Goal: Check status: Check status

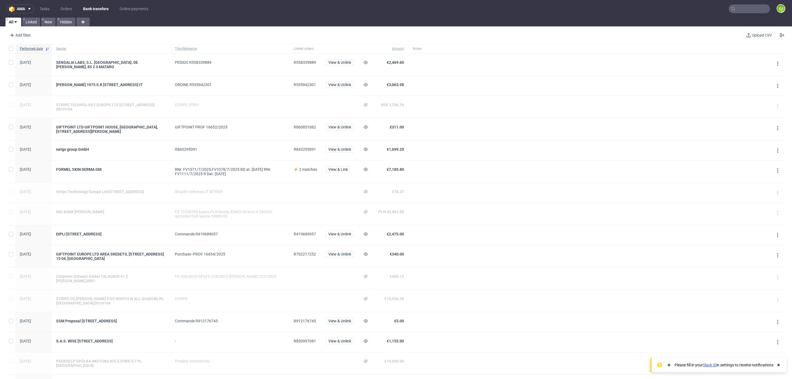
click at [741, 5] on input "text" at bounding box center [748, 8] width 41 height 9
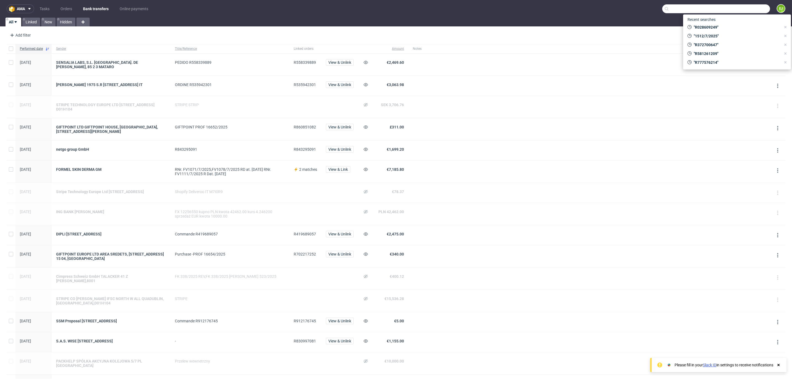
paste input "#000002392"
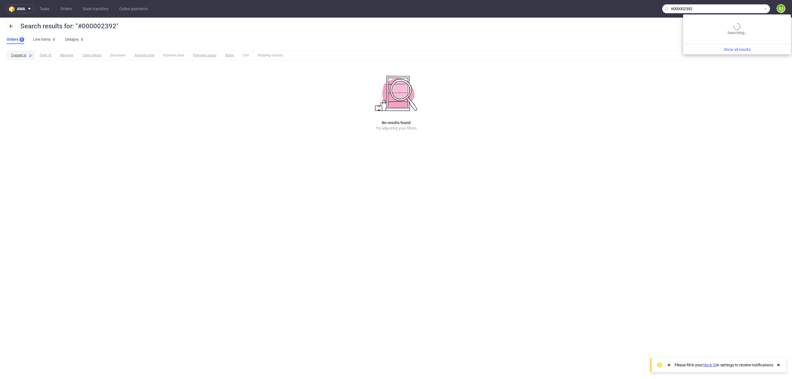
click at [741, 5] on input "#000002392" at bounding box center [716, 8] width 108 height 9
click at [733, 7] on input "#000002392" at bounding box center [716, 8] width 108 height 9
type input "#"
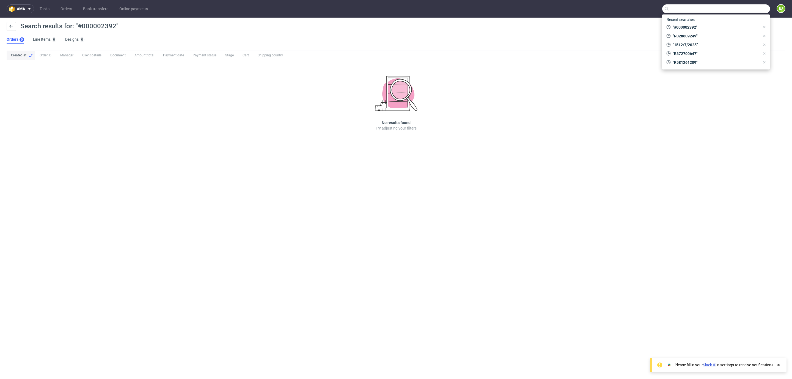
paste input "Whitelabel Order #000002392"
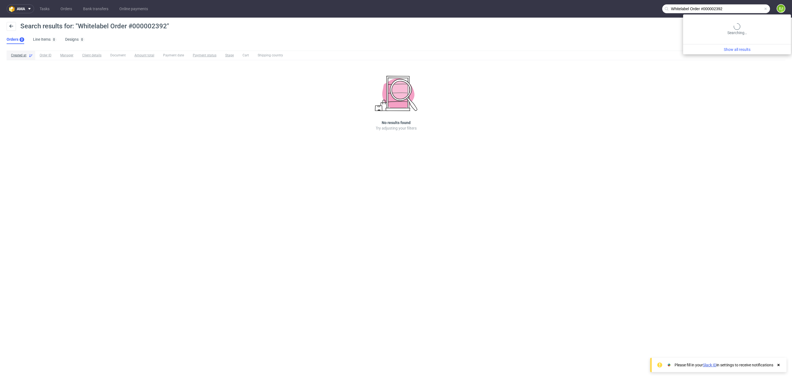
click at [746, 11] on input "Whitelabel Order #000002392" at bounding box center [716, 8] width 108 height 9
click at [705, 10] on input "Whitelabel Order #000002392" at bounding box center [716, 8] width 108 height 9
type input "000002392"
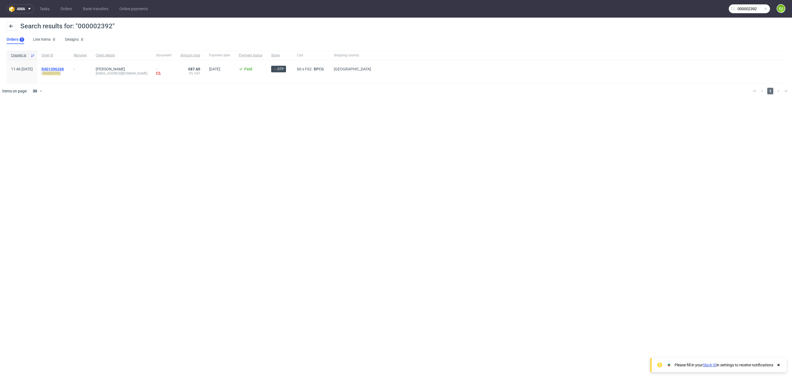
click at [64, 68] on span "R401396268" at bounding box center [53, 69] width 22 height 4
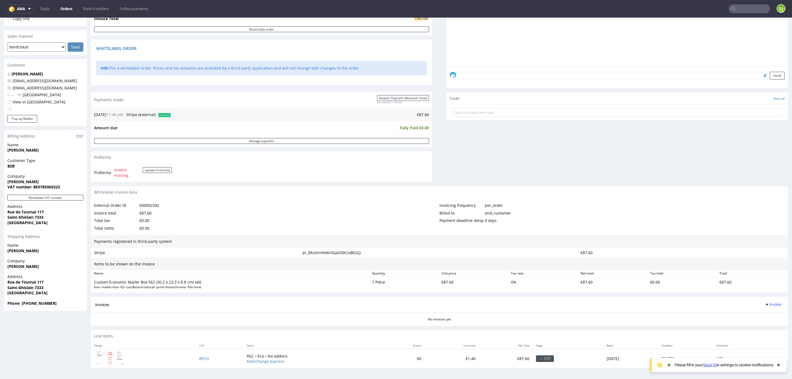
scroll to position [1, 0]
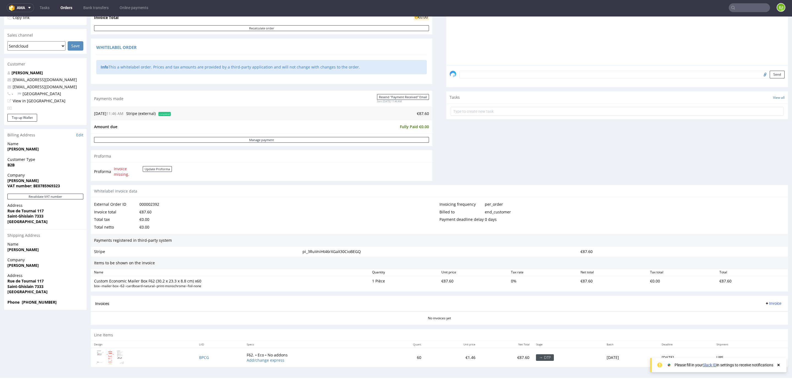
click at [46, 183] on strong "VAT number: BE0785969323" at bounding box center [33, 185] width 52 height 5
copy strong "BE0785969323"
click at [19, 178] on strong "[PERSON_NAME]" at bounding box center [22, 180] width 31 height 5
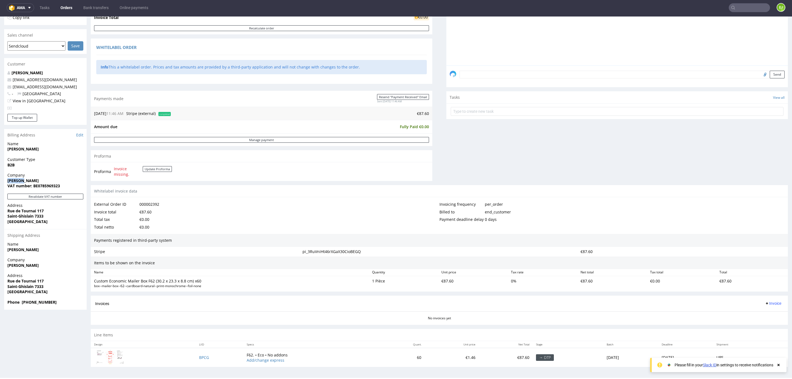
click at [19, 178] on strong "[PERSON_NAME]" at bounding box center [22, 180] width 31 height 5
copy strong "[PERSON_NAME]"
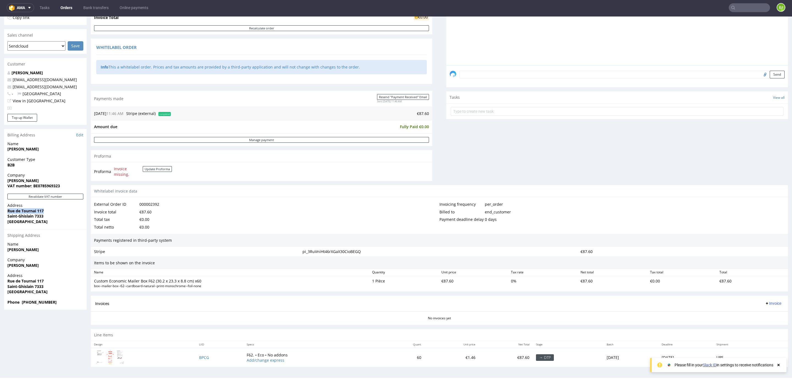
drag, startPoint x: 8, startPoint y: 208, endPoint x: 43, endPoint y: 208, distance: 35.2
click at [43, 208] on strong "Rue de Tournai 117" at bounding box center [25, 210] width 36 height 5
copy strong "Rue de Tournai 117"
click at [15, 215] on strong "Saint-Ghislain 7333" at bounding box center [25, 215] width 36 height 5
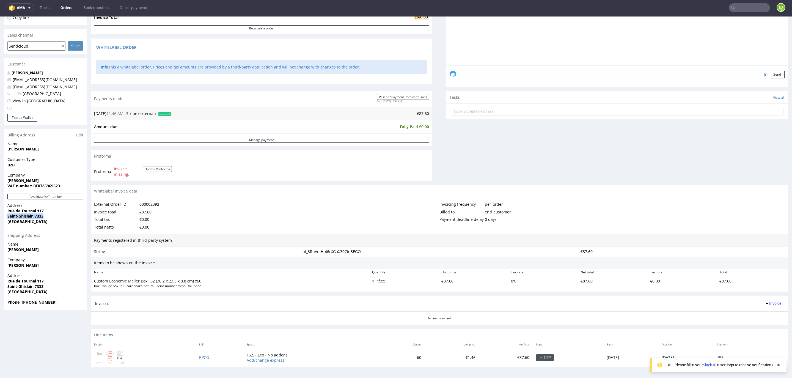
click at [15, 215] on strong "Saint-Ghislain 7333" at bounding box center [25, 215] width 36 height 5
copy strong "Saint-Ghislain 7333"
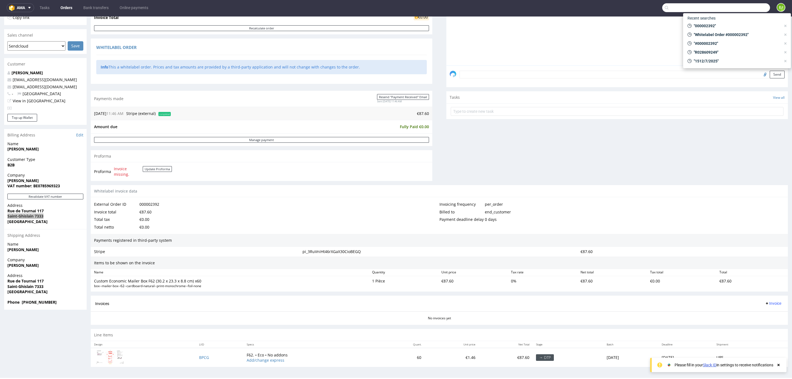
click at [750, 3] on input "text" at bounding box center [716, 7] width 108 height 9
paste input "R724528855"
type input "R724528855"
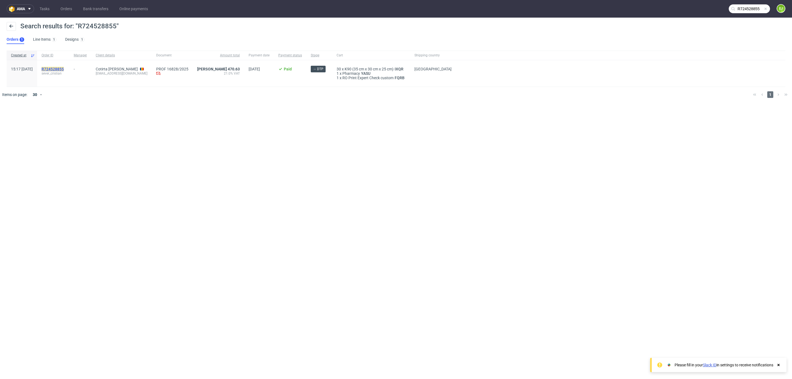
click at [64, 69] on mark "R724528855" at bounding box center [53, 69] width 22 height 4
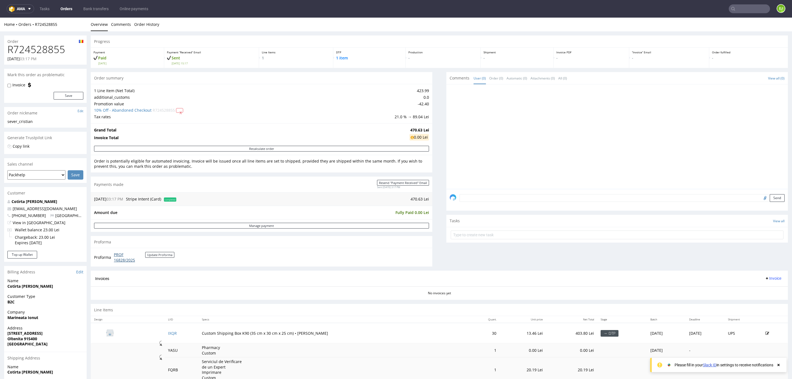
click at [121, 256] on link "PROF 16828/2025" at bounding box center [129, 257] width 31 height 11
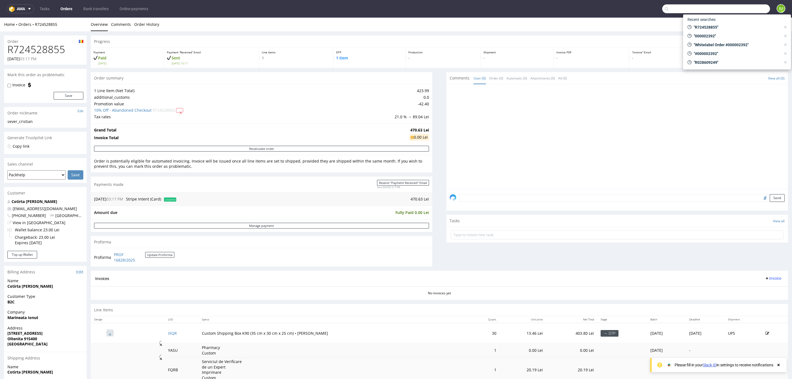
click at [747, 10] on input "text" at bounding box center [716, 8] width 108 height 9
type input "R326364457"
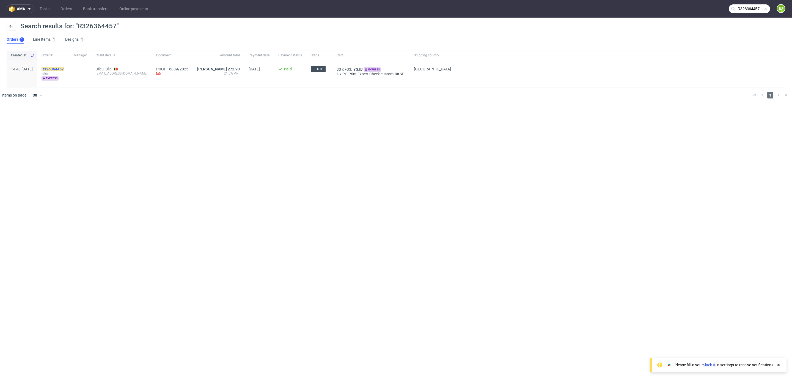
click at [64, 70] on mark "R326364457" at bounding box center [53, 69] width 22 height 4
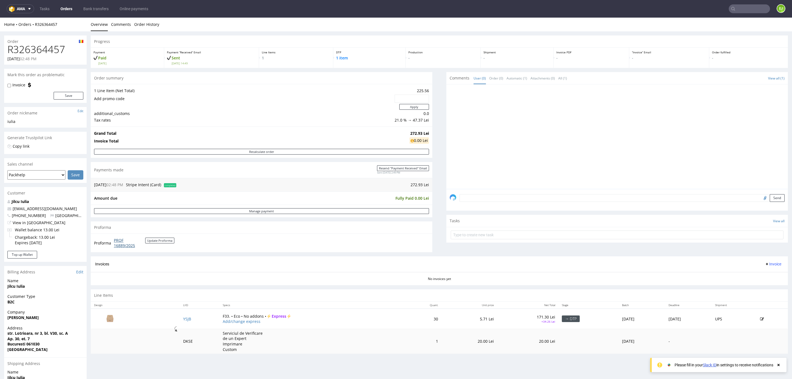
click at [120, 242] on link "PROF 16889/2025" at bounding box center [129, 242] width 31 height 11
